Goal: Task Accomplishment & Management: Use online tool/utility

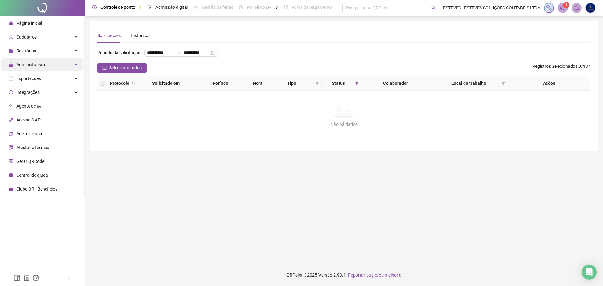
click at [45, 64] on div "Administração" at bounding box center [42, 64] width 82 height 13
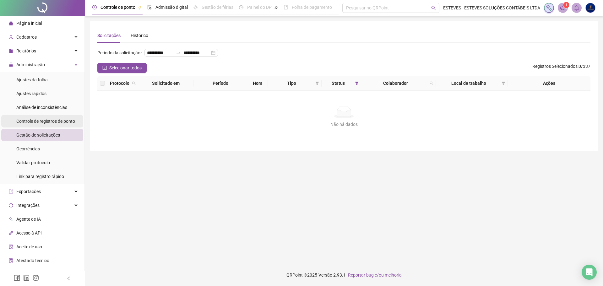
click at [51, 121] on span "Controle de registros de ponto" at bounding box center [45, 121] width 59 height 5
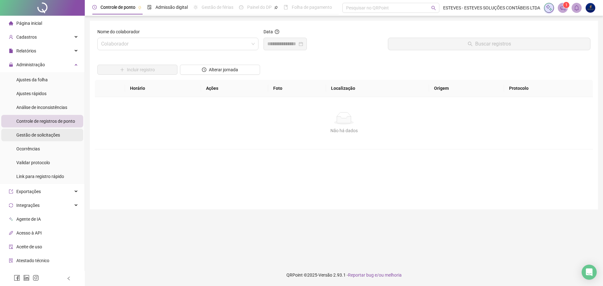
click at [55, 135] on span "Gestão de solicitações" at bounding box center [38, 135] width 44 height 5
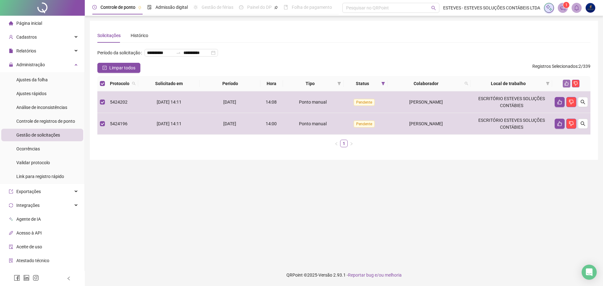
click at [567, 87] on button "button" at bounding box center [567, 84] width 8 height 8
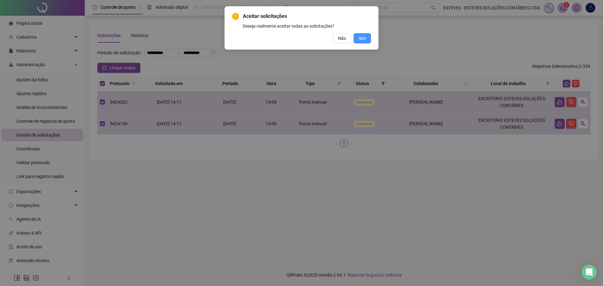
click at [367, 37] on button "Sim" at bounding box center [362, 38] width 17 height 10
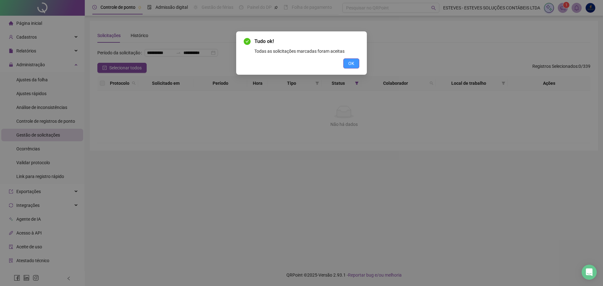
click at [356, 63] on button "OK" at bounding box center [351, 63] width 16 height 10
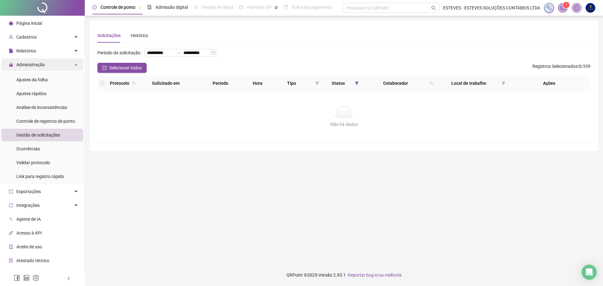
click at [49, 64] on div "Administração" at bounding box center [42, 64] width 82 height 13
